Goal: Information Seeking & Learning: Check status

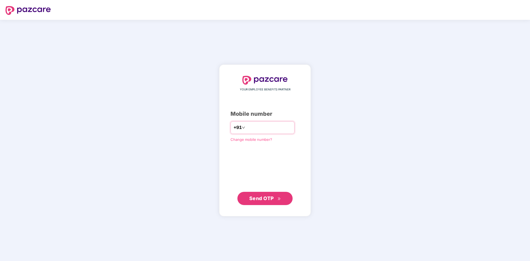
click at [247, 124] on input "number" at bounding box center [268, 127] width 45 height 9
type input "**********"
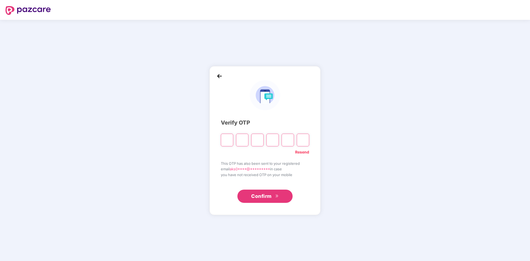
type input "*"
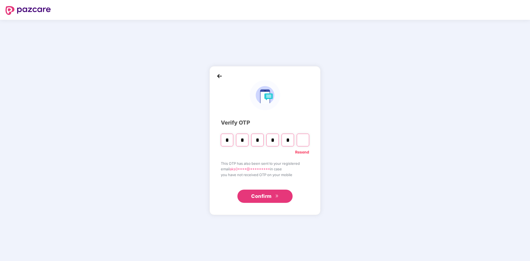
type input "*"
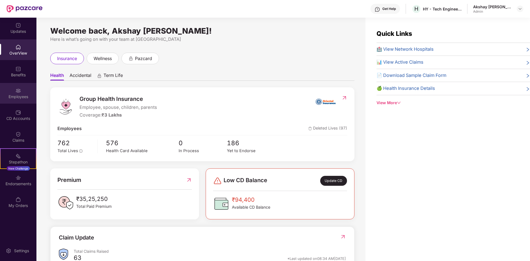
click at [19, 97] on div "Employees" at bounding box center [18, 97] width 36 height 6
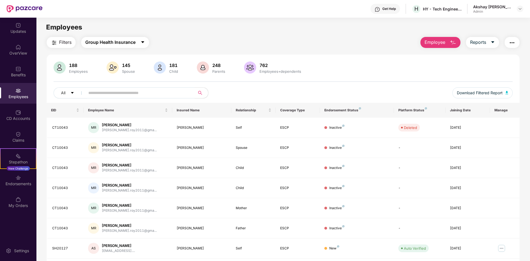
click at [143, 41] on icon "caret-down" at bounding box center [142, 42] width 4 height 4
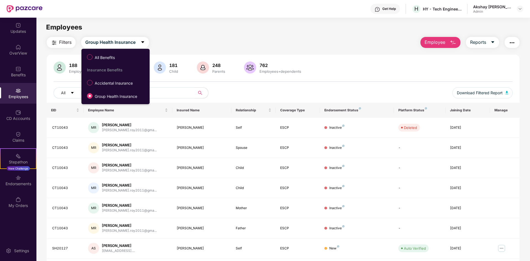
click at [202, 44] on div "Filters Group Health Insurance Employee Reports" at bounding box center [283, 42] width 473 height 11
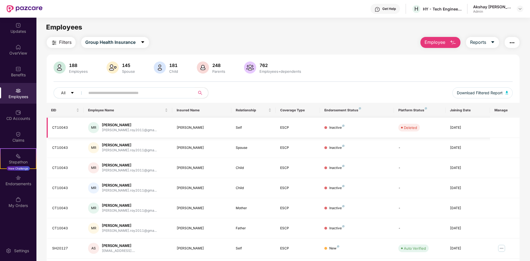
drag, startPoint x: 102, startPoint y: 126, endPoint x: 131, endPoint y: 126, distance: 29.2
click at [131, 126] on div "[PERSON_NAME] [PERSON_NAME].roy2011@gma..." at bounding box center [128, 127] width 80 height 11
copy div "[PERSON_NAME]"
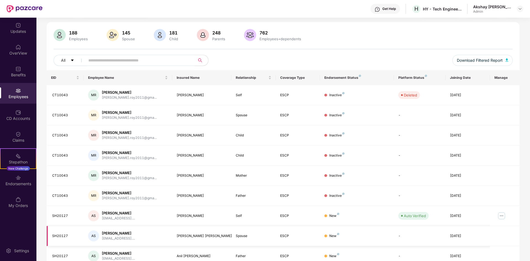
scroll to position [78, 0]
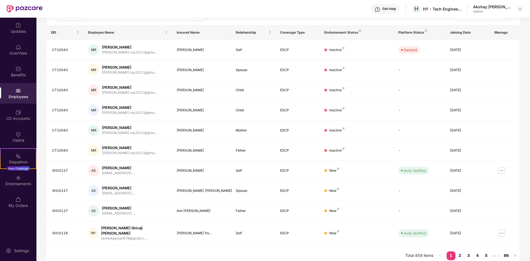
click at [515, 254] on icon "right" at bounding box center [514, 255] width 3 height 3
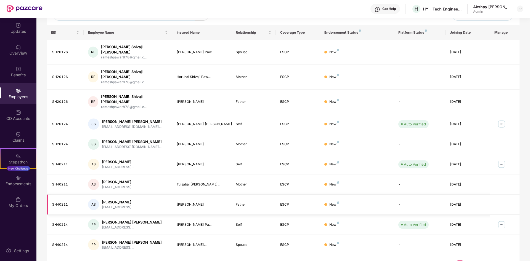
scroll to position [0, 0]
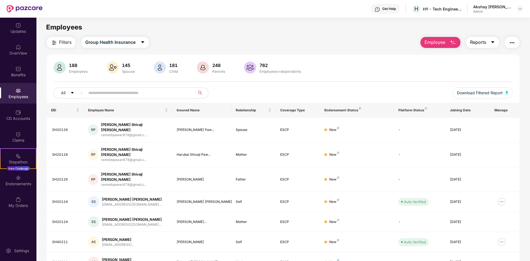
click at [490, 44] on button "Reports" at bounding box center [482, 42] width 33 height 11
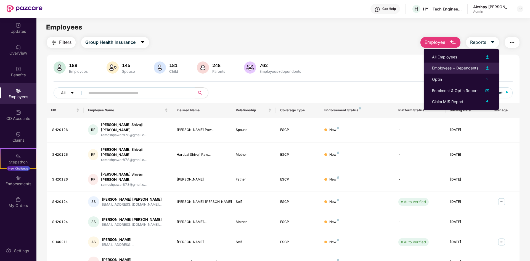
click at [443, 71] on div "Employees + Dependents" at bounding box center [461, 68] width 58 height 7
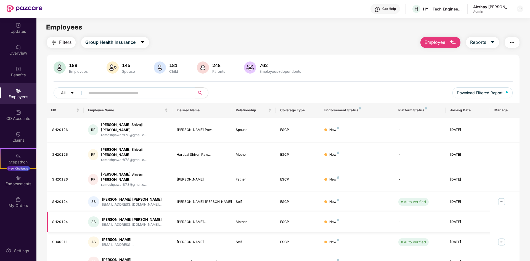
scroll to position [78, 0]
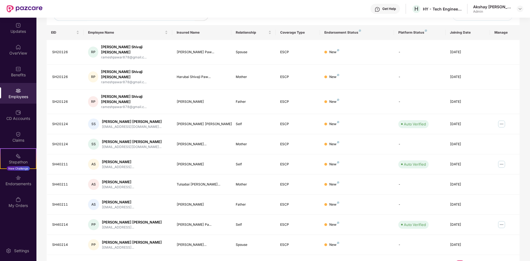
click at [451, 261] on link "1" at bounding box center [450, 265] width 9 height 8
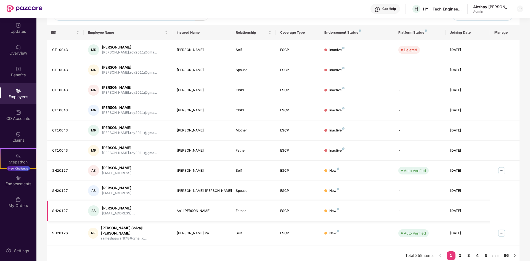
scroll to position [0, 0]
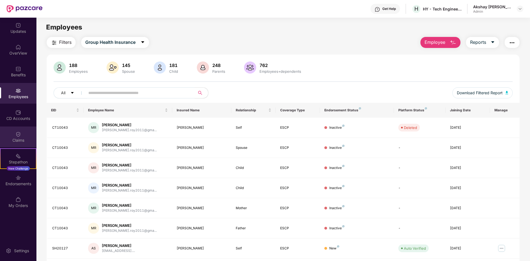
click at [20, 141] on div "Claims" at bounding box center [18, 141] width 36 height 6
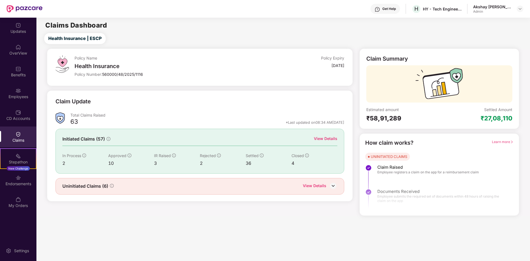
click at [112, 163] on div "10" at bounding box center [131, 163] width 46 height 7
click at [335, 140] on div "View Details" at bounding box center [325, 139] width 23 height 6
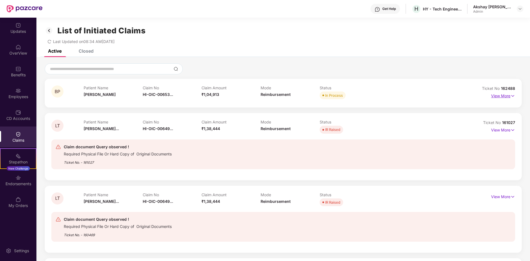
click at [507, 97] on p "View More" at bounding box center [503, 95] width 24 height 7
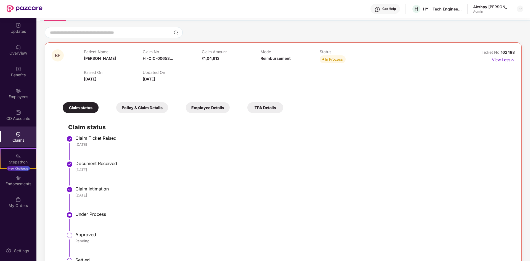
scroll to position [56, 0]
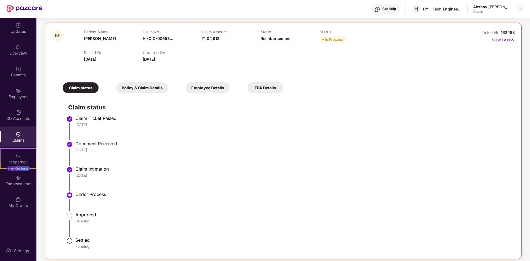
click at [246, 86] on div "Claim status Policy & Claim Details Employee Details TPA Details" at bounding box center [170, 85] width 226 height 16
click at [258, 87] on div "TPA Details" at bounding box center [265, 87] width 36 height 11
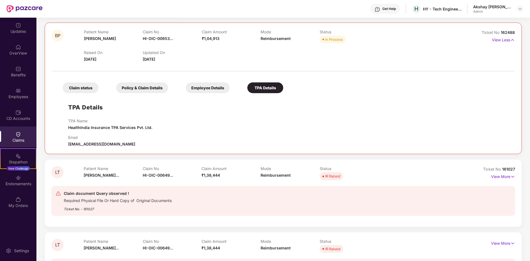
click at [209, 89] on div "Employee Details" at bounding box center [208, 87] width 44 height 11
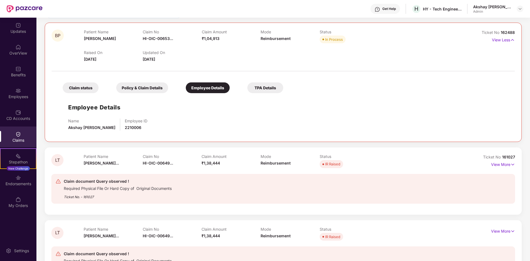
click at [146, 86] on div "Policy & Claim Details" at bounding box center [142, 87] width 52 height 11
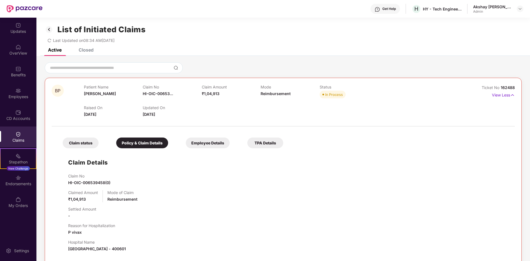
scroll to position [0, 0]
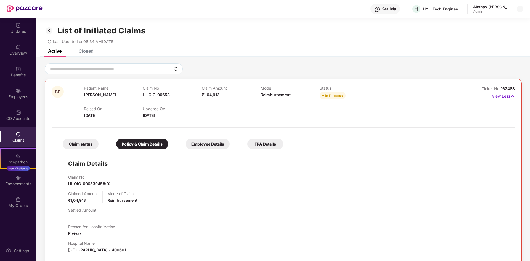
click at [73, 145] on div "Claim status" at bounding box center [81, 144] width 36 height 11
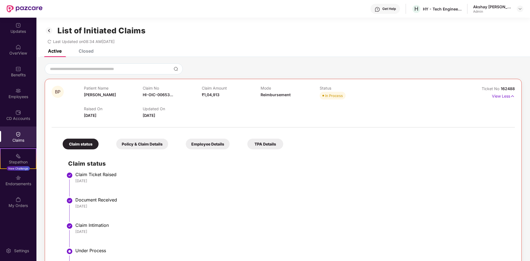
click at [87, 43] on span "Last Updated on 08:34 AM[DATE]" at bounding box center [84, 41] width 62 height 5
click at [83, 49] on div "Closed" at bounding box center [86, 51] width 15 height 6
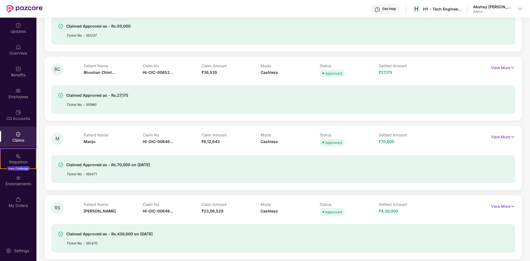
scroll to position [197, 0]
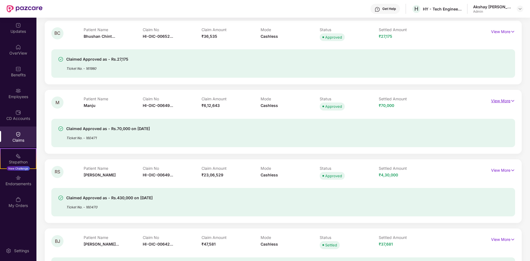
click at [497, 98] on p "View More" at bounding box center [503, 100] width 24 height 7
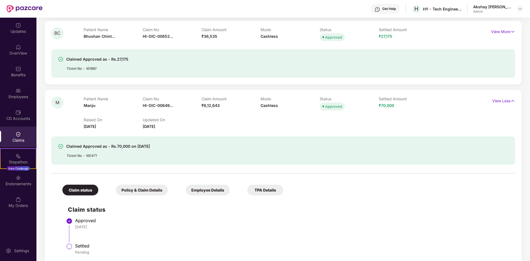
click at [215, 190] on div "Employee Details" at bounding box center [208, 190] width 44 height 11
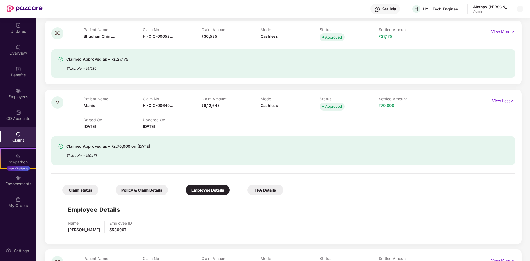
click at [495, 102] on p "View Less" at bounding box center [503, 100] width 23 height 7
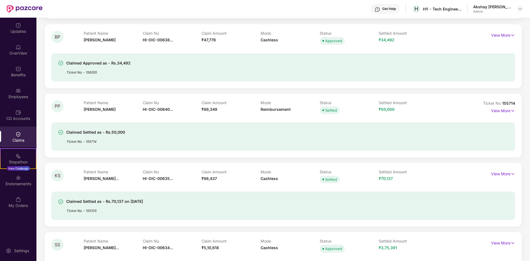
scroll to position [844, 0]
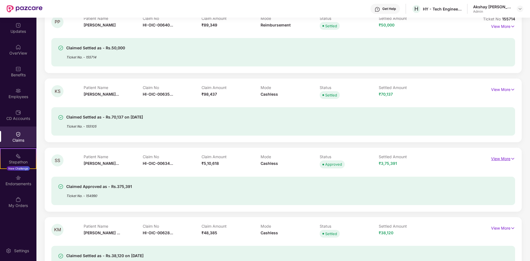
click at [507, 158] on p "View More" at bounding box center [503, 157] width 24 height 7
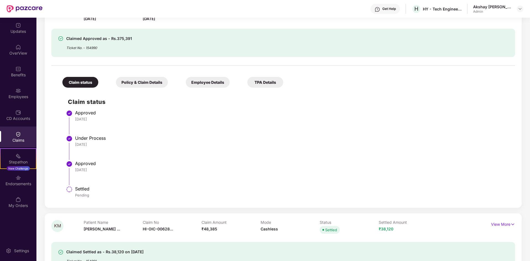
scroll to position [985, 0]
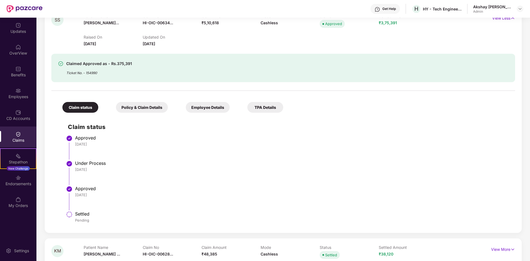
click at [153, 106] on div "Policy & Claim Details" at bounding box center [142, 107] width 52 height 11
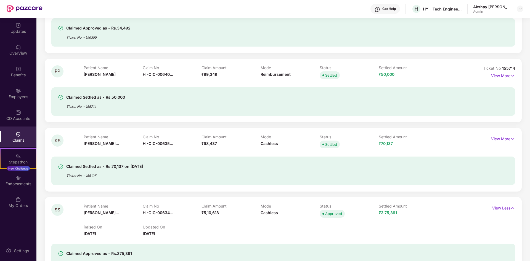
scroll to position [788, 0]
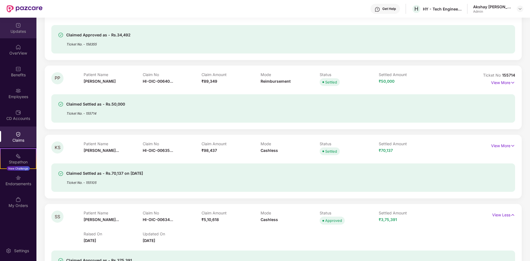
click at [18, 28] on div "Updates" at bounding box center [18, 28] width 36 height 21
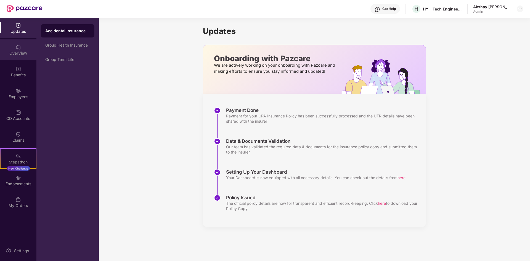
click at [17, 44] on div at bounding box center [18, 47] width 6 height 6
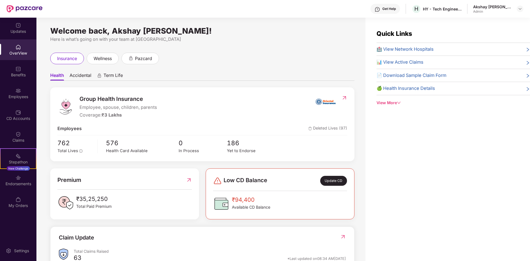
click at [116, 76] on span "Term Life" at bounding box center [112, 77] width 19 height 8
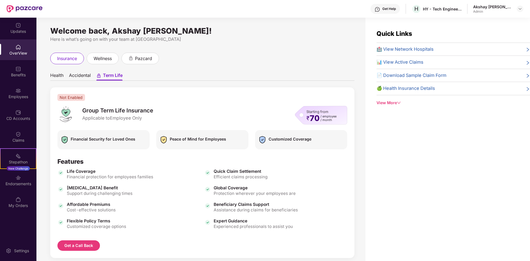
click at [61, 72] on ul "Health Accidental Term Life" at bounding box center [202, 75] width 304 height 11
click at [59, 74] on span "Health" at bounding box center [56, 77] width 13 height 8
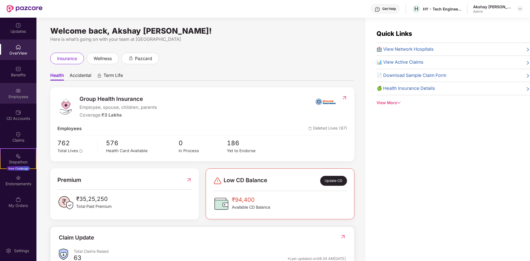
click at [22, 87] on div "Employees" at bounding box center [18, 93] width 36 height 21
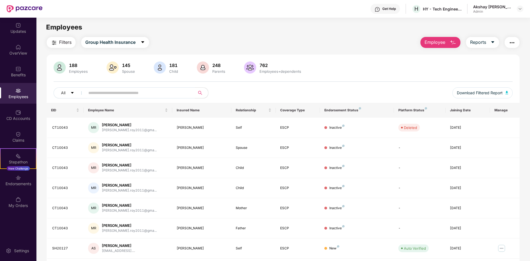
click at [98, 93] on input "text" at bounding box center [137, 93] width 99 height 8
type input "*****"
